Goal: Task Accomplishment & Management: Use online tool/utility

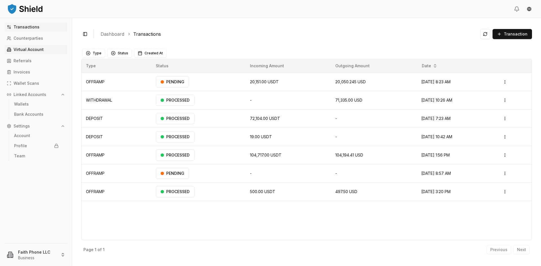
click at [31, 50] on p "Virtual Account" at bounding box center [29, 50] width 30 height 4
click at [32, 50] on p "Virtual Account" at bounding box center [29, 50] width 30 height 4
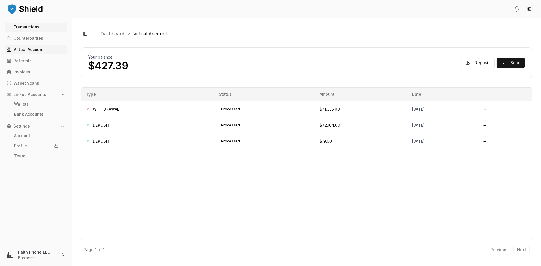
click at [30, 28] on p "Transactions" at bounding box center [27, 27] width 26 height 4
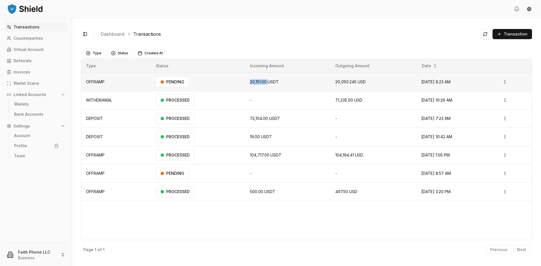
drag, startPoint x: 243, startPoint y: 82, endPoint x: 264, endPoint y: 82, distance: 20.8
click at [264, 82] on td "20,151.00 USDT" at bounding box center [287, 82] width 85 height 18
click at [268, 82] on span "20,151.00 USDT" at bounding box center [264, 81] width 29 height 5
click at [34, 111] on link "Bank Accounts" at bounding box center [36, 114] width 49 height 9
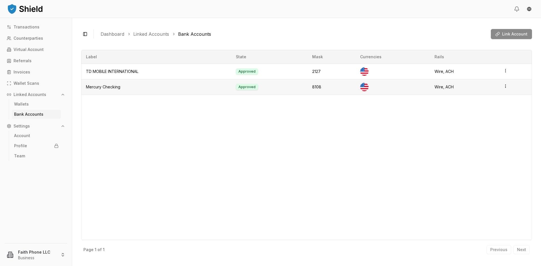
click at [107, 87] on td "Mercury Checking" at bounding box center [156, 86] width 150 height 15
click at [113, 104] on div "Label State Mask Currencies Rails TD MOBILE INTERNATIONAL Approved 2127 Wire, A…" at bounding box center [306, 145] width 451 height 190
drag, startPoint x: 113, startPoint y: 104, endPoint x: 109, endPoint y: 105, distance: 4.8
click at [109, 105] on div "Label State Mask Currencies Rails TD MOBILE INTERNATIONAL Approved 2127 Wire, A…" at bounding box center [306, 145] width 451 height 190
click at [39, 31] on link "Transactions" at bounding box center [36, 27] width 63 height 9
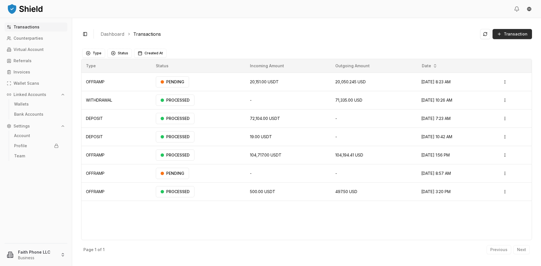
click at [505, 35] on span "Transaction" at bounding box center [515, 34] width 24 height 6
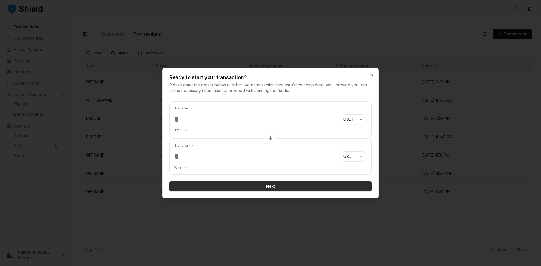
type input "***"
click at [269, 184] on button "Next" at bounding box center [270, 186] width 202 height 10
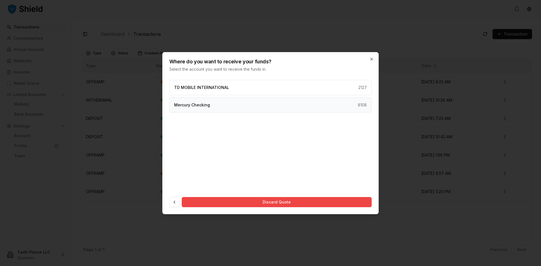
click at [202, 108] on div "Mercury Checking 8108" at bounding box center [270, 104] width 202 height 15
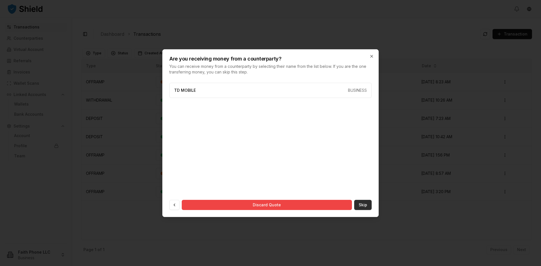
click at [362, 204] on button "Skip" at bounding box center [362, 205] width 17 height 10
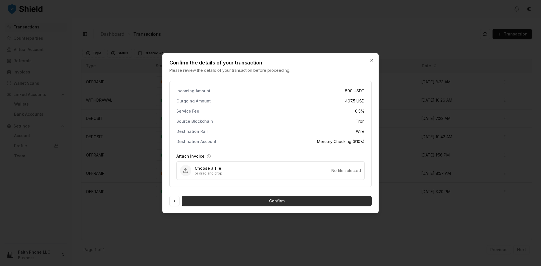
click at [274, 198] on button "Confirm" at bounding box center [277, 201] width 190 height 10
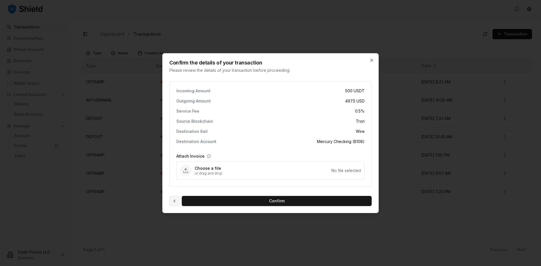
click at [171, 203] on button at bounding box center [174, 201] width 10 height 10
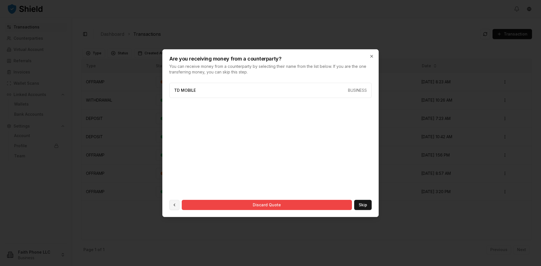
click at [175, 204] on button at bounding box center [174, 205] width 10 height 10
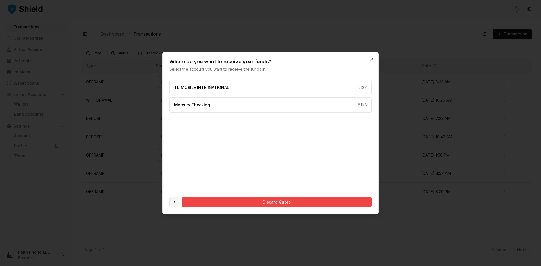
click at [174, 204] on button at bounding box center [174, 202] width 10 height 10
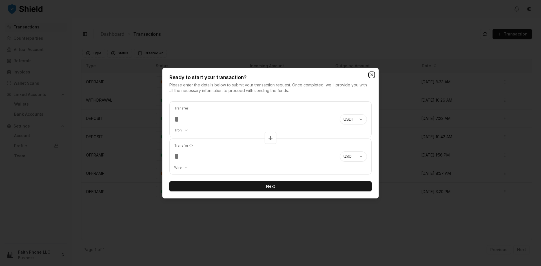
click at [372, 74] on icon "button" at bounding box center [371, 75] width 5 height 5
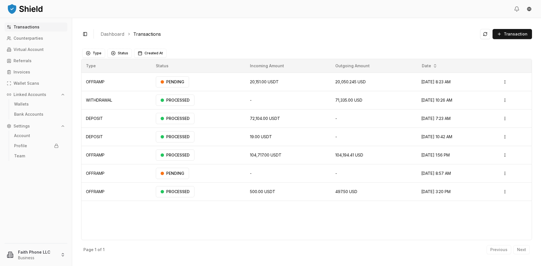
click at [36, 29] on p "Transactions" at bounding box center [27, 27] width 26 height 4
click at [35, 111] on link "Bank Accounts" at bounding box center [36, 114] width 49 height 9
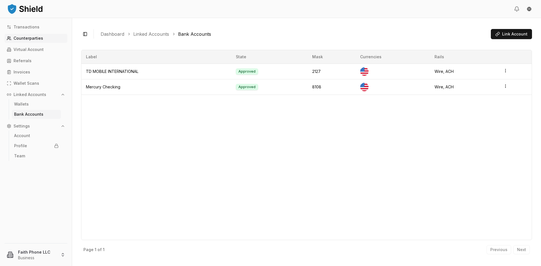
click at [34, 39] on p "Counterparties" at bounding box center [29, 38] width 30 height 4
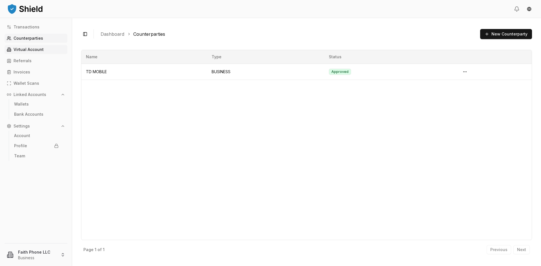
click at [28, 50] on p "Virtual Account" at bounding box center [29, 50] width 30 height 4
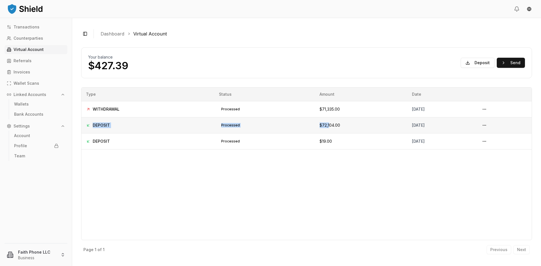
drag, startPoint x: 92, startPoint y: 125, endPoint x: 305, endPoint y: 128, distance: 212.3
click at [305, 128] on tr "DEPOSIT processed $72,104.00 [DATE]" at bounding box center [306, 125] width 450 height 16
click at [319, 127] on span "$72,104.00" at bounding box center [329, 125] width 21 height 5
drag, startPoint x: 291, startPoint y: 126, endPoint x: 317, endPoint y: 125, distance: 26.8
click at [317, 125] on td "$72,104.00" at bounding box center [361, 125] width 92 height 16
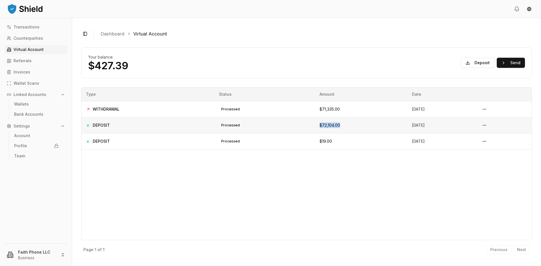
click at [316, 126] on td "$72,104.00" at bounding box center [361, 125] width 92 height 16
click at [286, 157] on div "Type Status Amount Date WITHDRAWAL processed $71,335.00 [DATE] DEPOSIT processe…" at bounding box center [306, 163] width 451 height 153
click at [30, 29] on p "Transactions" at bounding box center [27, 27] width 26 height 4
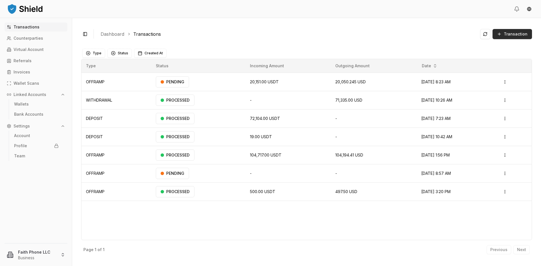
click at [518, 36] on span "Transaction" at bounding box center [515, 34] width 24 height 6
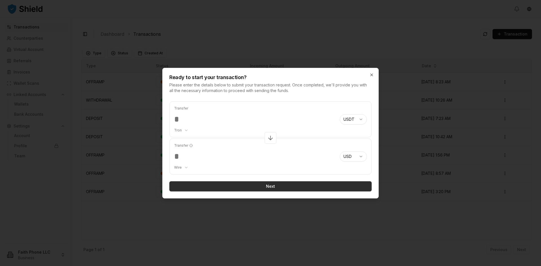
type input "***"
click at [262, 186] on button "Next" at bounding box center [270, 186] width 202 height 10
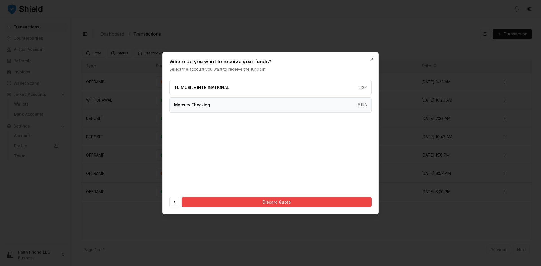
click at [212, 106] on div "Mercury Checking 8108" at bounding box center [270, 104] width 202 height 15
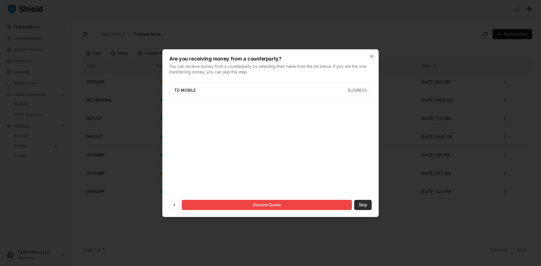
click at [369, 204] on button "Skip" at bounding box center [362, 205] width 17 height 10
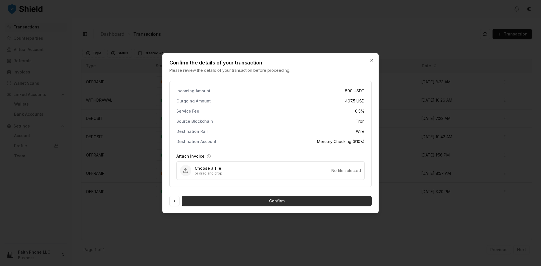
click at [315, 199] on button "Confirm" at bounding box center [277, 201] width 190 height 10
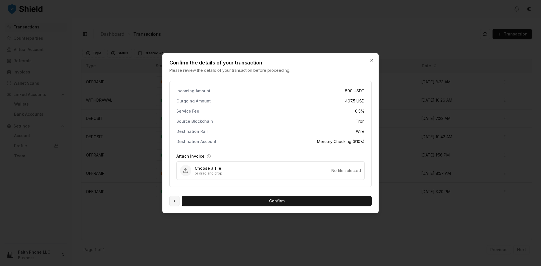
click at [174, 201] on button at bounding box center [174, 201] width 10 height 10
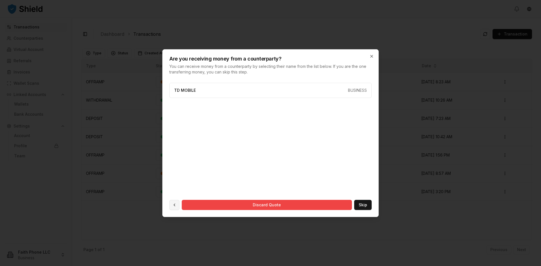
click at [172, 206] on button at bounding box center [174, 205] width 10 height 10
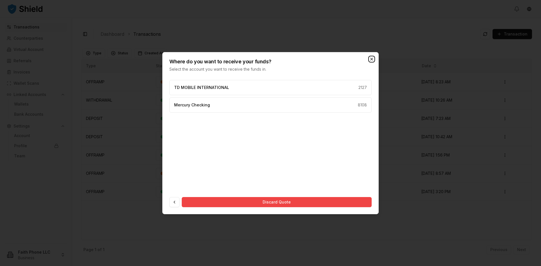
click at [371, 61] on icon "button" at bounding box center [371, 59] width 5 height 5
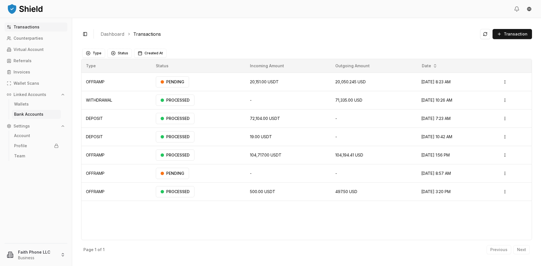
click at [41, 115] on p "Bank Accounts" at bounding box center [28, 114] width 29 height 4
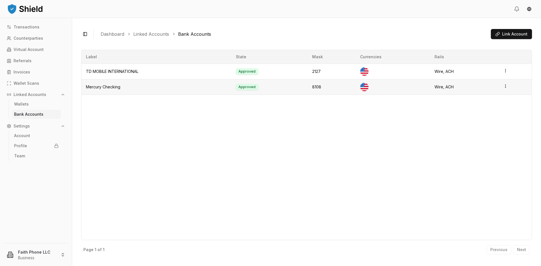
click at [505, 88] on html "Transactions Counterparties Virtual Account Referrals Invoices Wallet Scans Lin…" at bounding box center [270, 133] width 541 height 266
click at [480, 109] on div "Label State Mask Currencies Rails TD MOBILE INTERNATIONAL Approved 2127 Wire, A…" at bounding box center [306, 145] width 451 height 190
click at [505, 86] on html "Transactions Counterparties Virtual Account Referrals Invoices Wallet Scans Lin…" at bounding box center [270, 133] width 541 height 266
click at [481, 74] on div "View Details" at bounding box center [482, 73] width 34 height 9
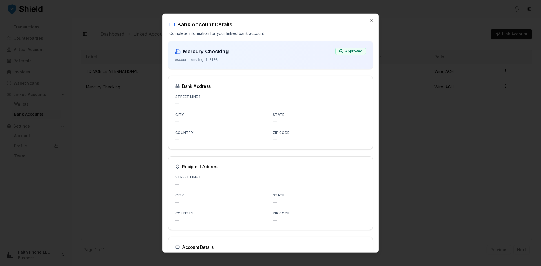
click at [235, 63] on div "Mercury Checking Account ending in 8108 Approved" at bounding box center [270, 55] width 204 height 28
click at [213, 58] on p "Account ending in 8108" at bounding box center [202, 59] width 54 height 5
drag, startPoint x: 210, startPoint y: 62, endPoint x: 282, endPoint y: 57, distance: 72.0
click at [210, 63] on div "Mercury Checking Account ending in 8108 Approved" at bounding box center [270, 55] width 204 height 28
click at [369, 20] on icon "button" at bounding box center [371, 20] width 5 height 5
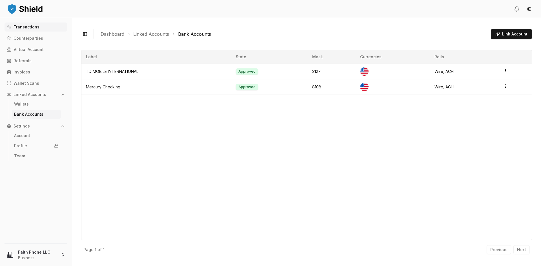
click at [33, 31] on link "Transactions" at bounding box center [36, 27] width 63 height 9
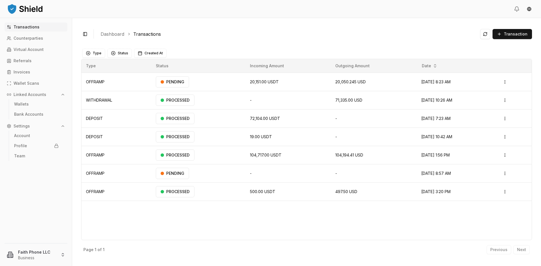
click at [35, 211] on div "Transactions Counterparties Virtual Account Referrals Invoices Wallet Scans Lin…" at bounding box center [36, 130] width 72 height 214
click at [30, 116] on p "Bank Accounts" at bounding box center [28, 114] width 29 height 4
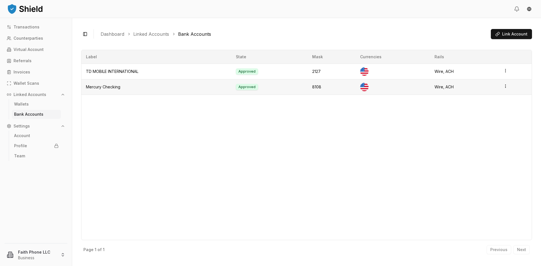
click at [117, 89] on td "Mercury Checking" at bounding box center [156, 86] width 150 height 15
click at [27, 251] on html "Transactions Counterparties Virtual Account Referrals Invoices Wallet Scans Lin…" at bounding box center [270, 133] width 541 height 266
click at [13, 240] on link "Sign out" at bounding box center [36, 239] width 60 height 6
